Goal: Check status: Check status

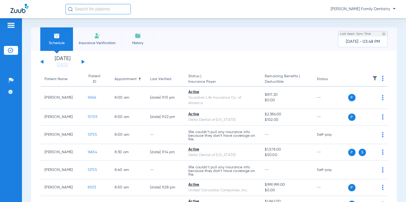
click at [82, 60] on div "Saturday 07-26-2025 Sunday 07-27-2025 Monday 07-28-2025 Tuesday 07-29-2025 Wedn…" at bounding box center [62, 62] width 44 height 12
click at [82, 63] on button at bounding box center [83, 62] width 3 height 4
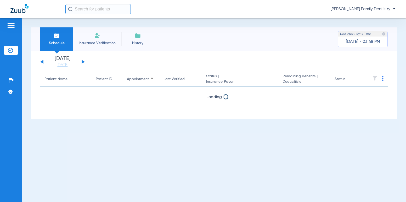
click at [82, 63] on button at bounding box center [83, 62] width 3 height 4
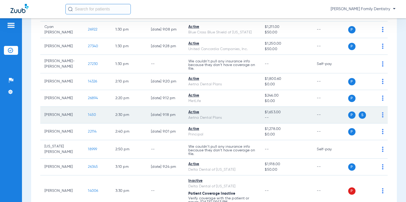
scroll to position [627, 0]
click at [360, 116] on span "S" at bounding box center [361, 114] width 7 height 7
click at [88, 114] on span "1450" at bounding box center [92, 115] width 8 height 4
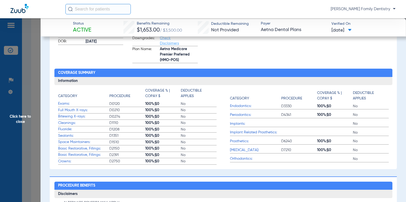
scroll to position [0, 0]
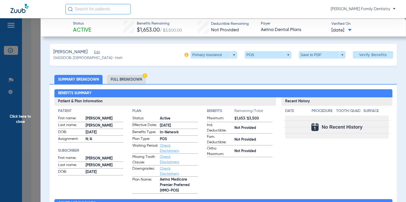
click at [351, 30] on span at bounding box center [350, 30] width 4 height 3
click at [359, 30] on div at bounding box center [203, 101] width 406 height 202
click at [234, 55] on div "Primary Insurance arrow_drop_down POS arrow_drop_down Save to PDF arrow_drop_do…" at bounding box center [288, 54] width 209 height 7
click at [231, 55] on span at bounding box center [213, 54] width 47 height 7
click at [207, 79] on button "Secondary Insurance" at bounding box center [208, 76] width 43 height 10
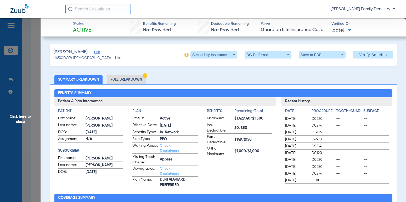
click at [21, 117] on span "Click here to close" at bounding box center [20, 119] width 41 height 202
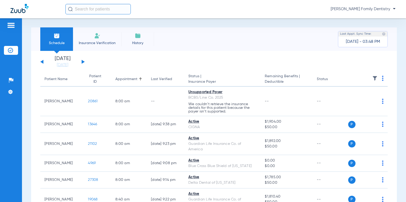
click at [82, 62] on button at bounding box center [83, 62] width 3 height 4
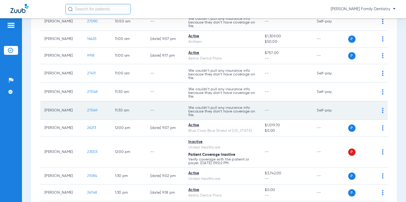
scroll to position [418, 0]
